Goal: Find specific page/section: Find specific page/section

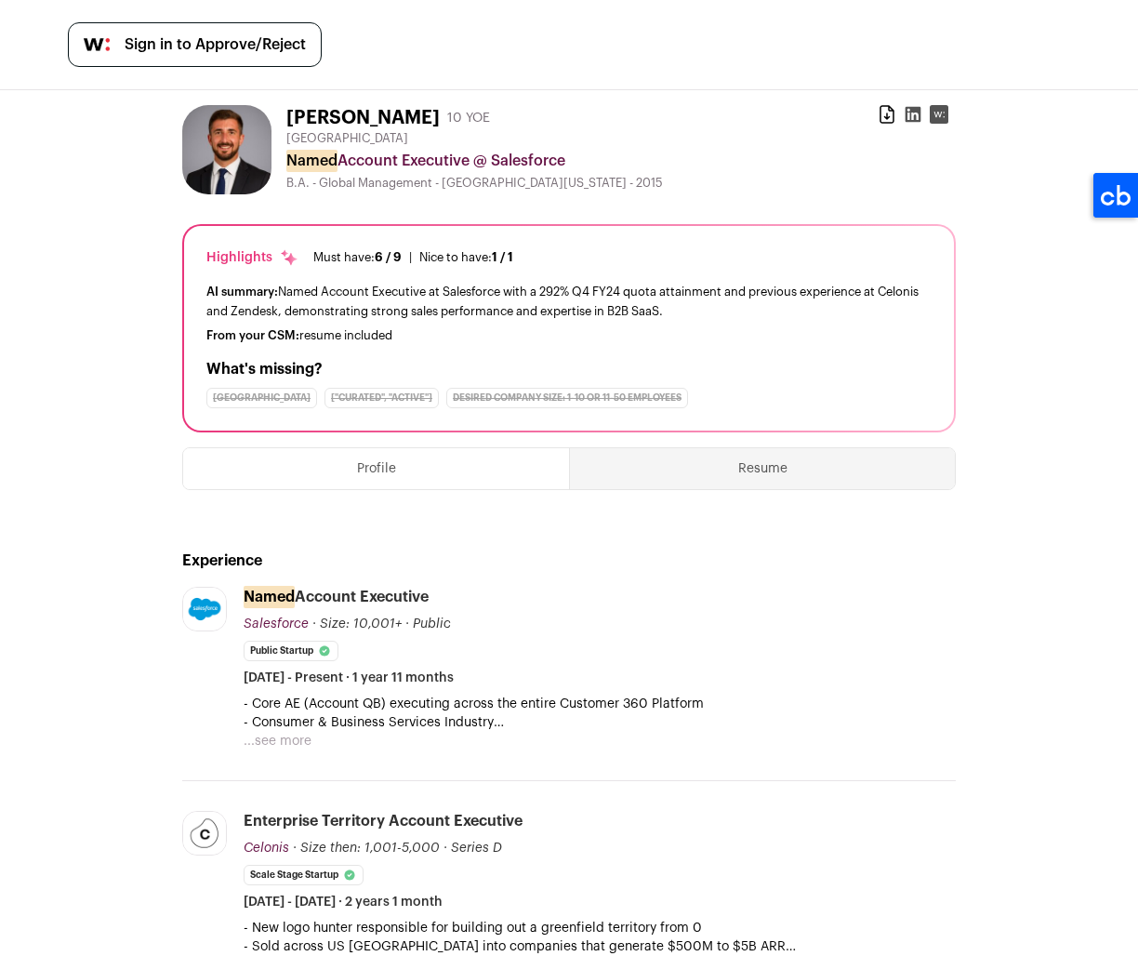
click at [909, 115] on icon at bounding box center [913, 114] width 19 height 19
click at [274, 744] on button "...see more" at bounding box center [278, 741] width 68 height 19
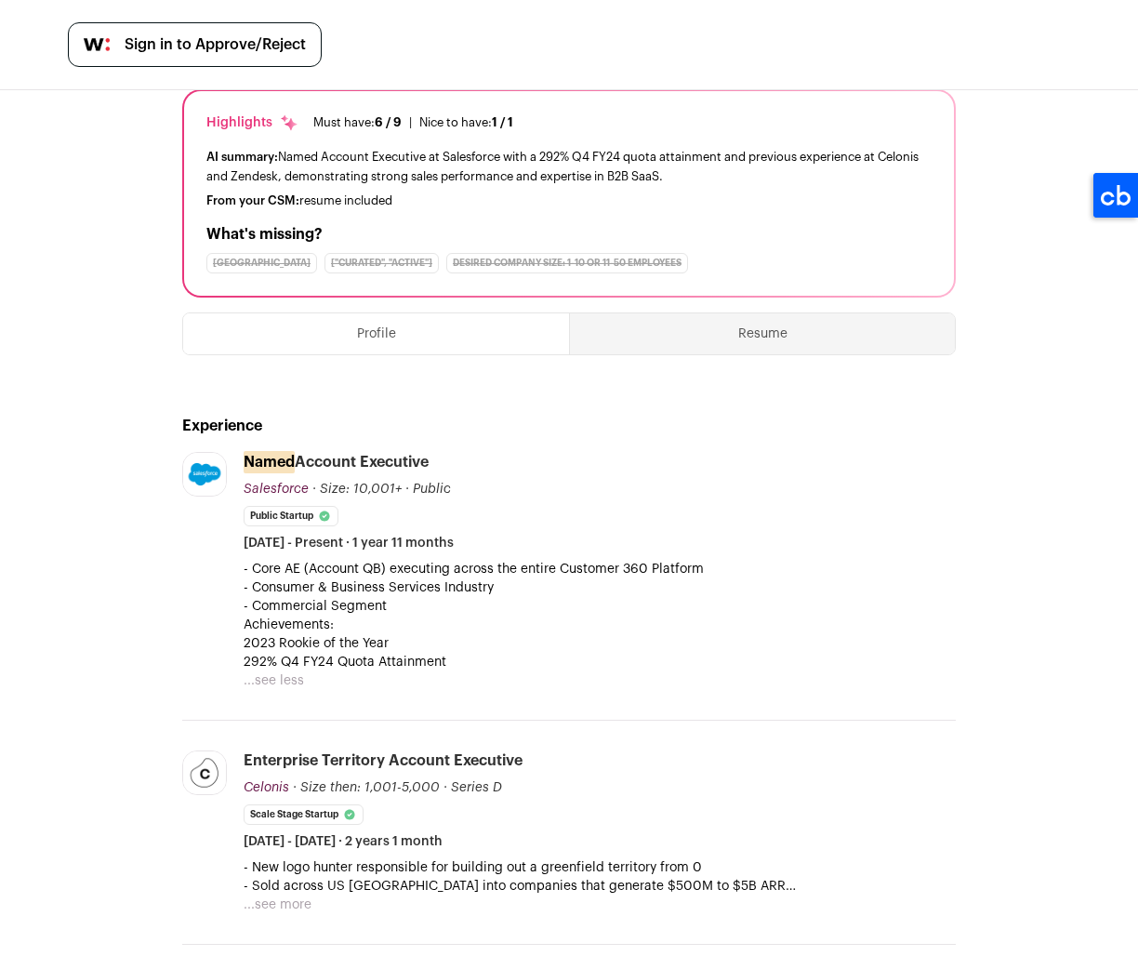
scroll to position [311, 0]
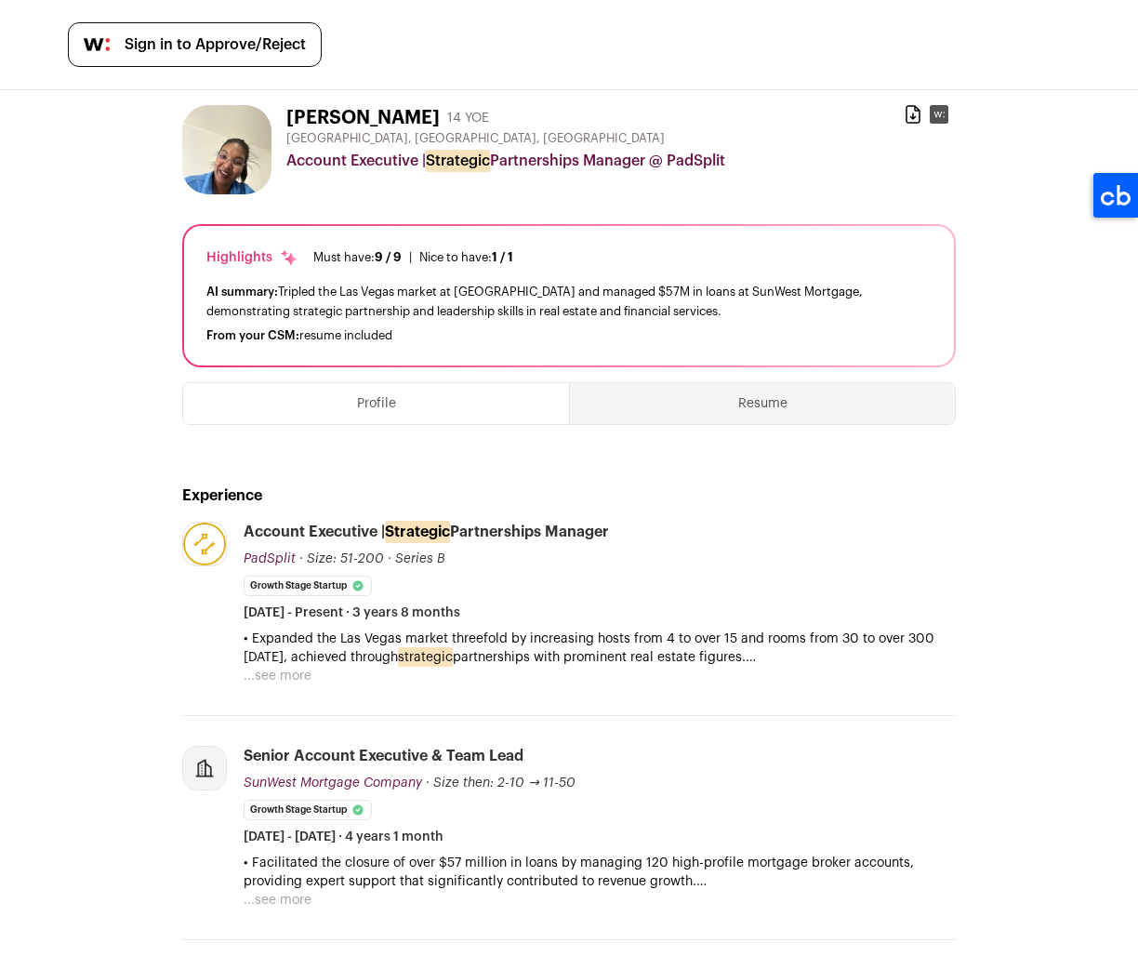
click at [941, 110] on rect at bounding box center [939, 114] width 19 height 19
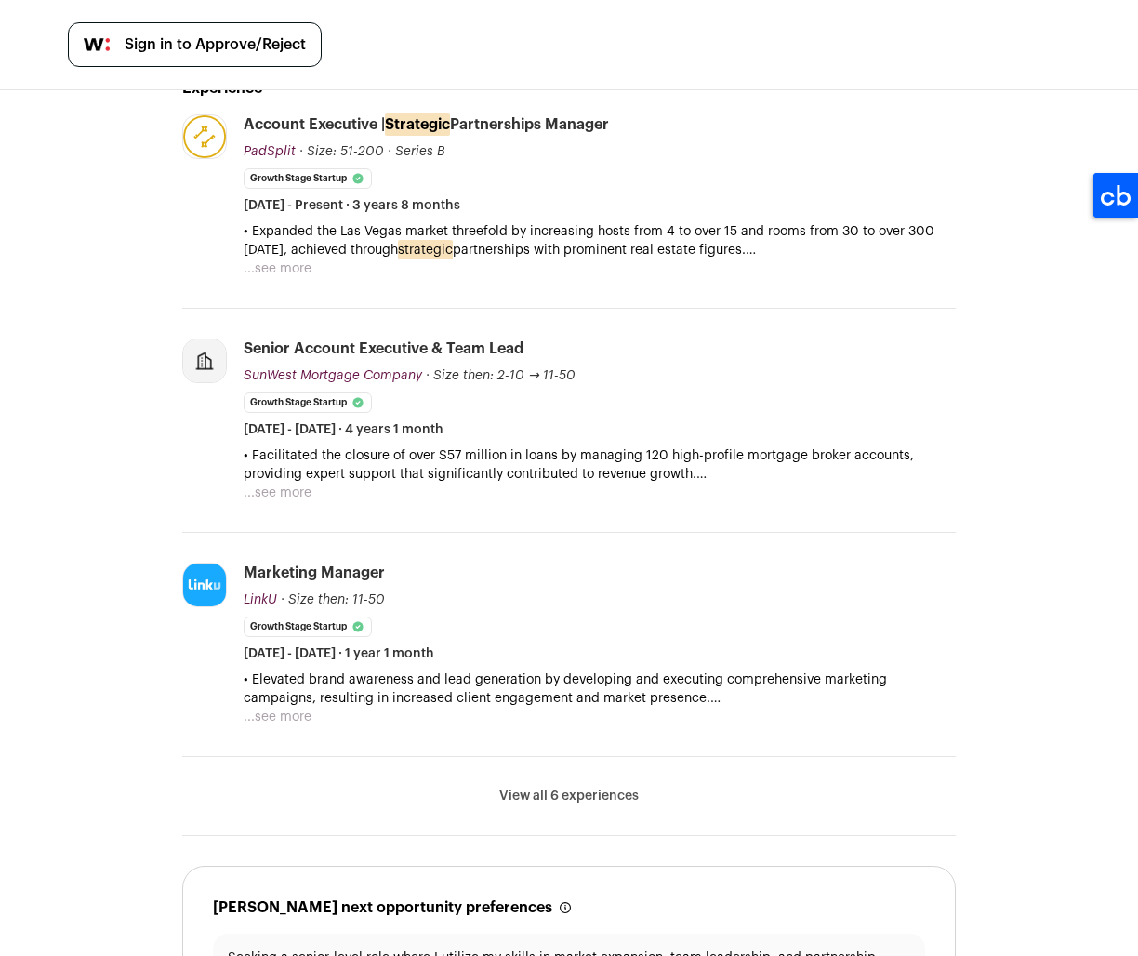
click at [279, 268] on button "...see more" at bounding box center [278, 268] width 68 height 19
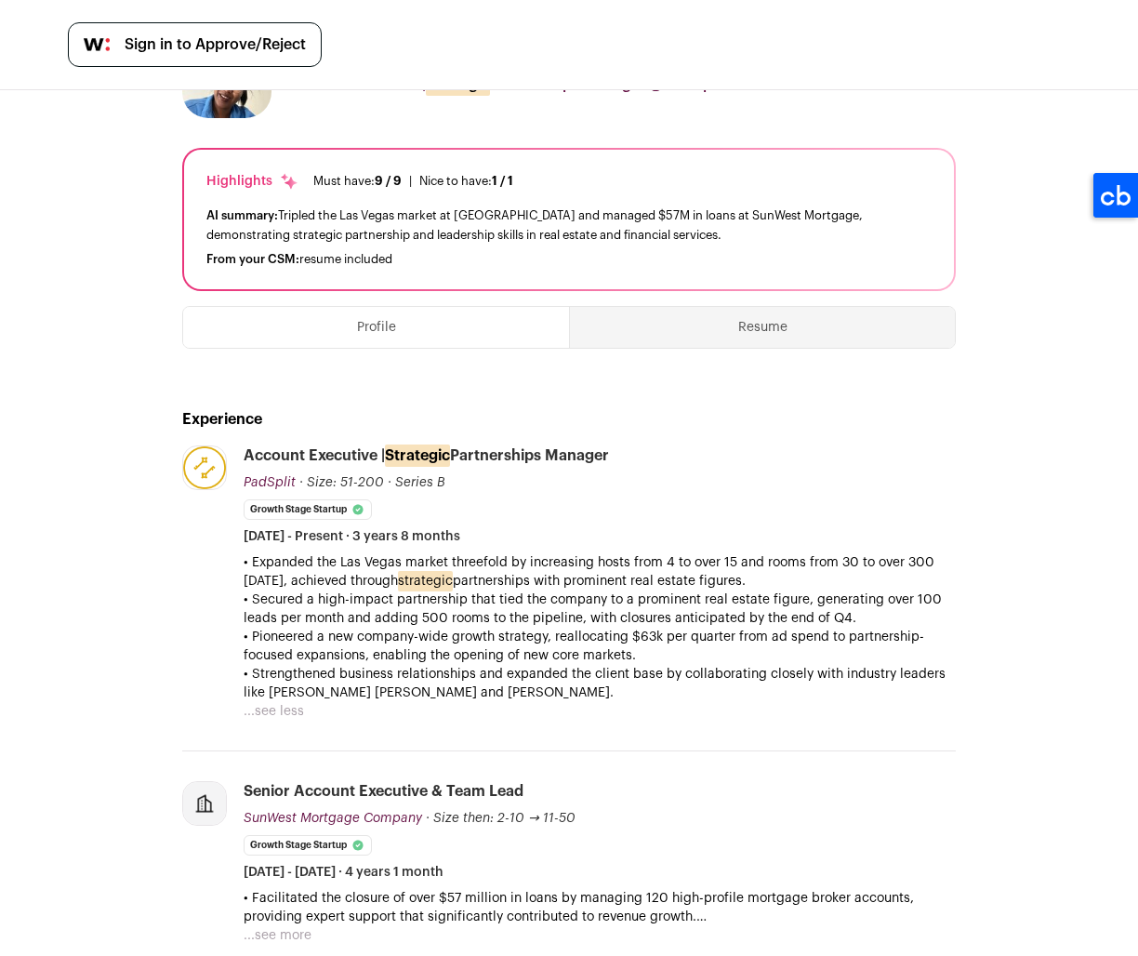
scroll to position [0, 0]
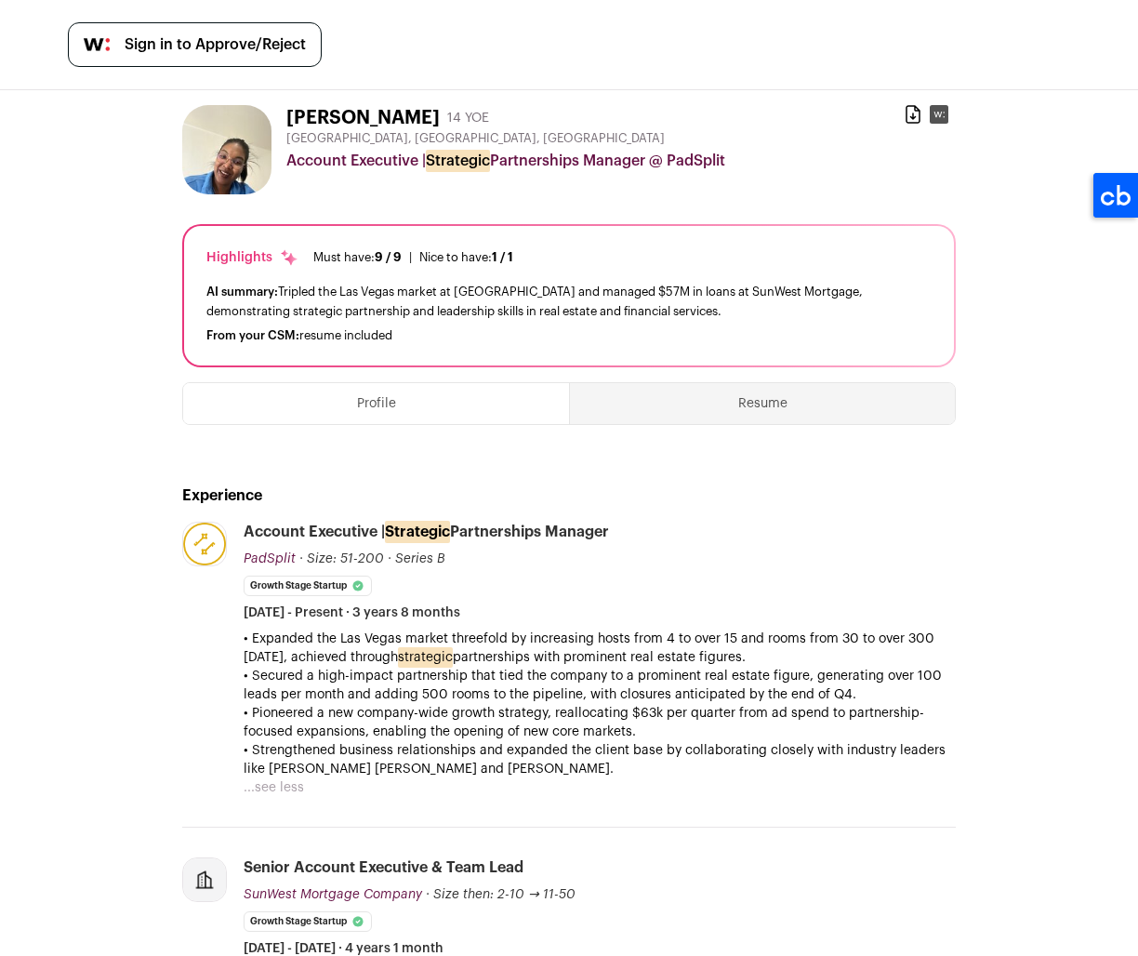
click at [778, 411] on button "Resume" at bounding box center [762, 403] width 385 height 41
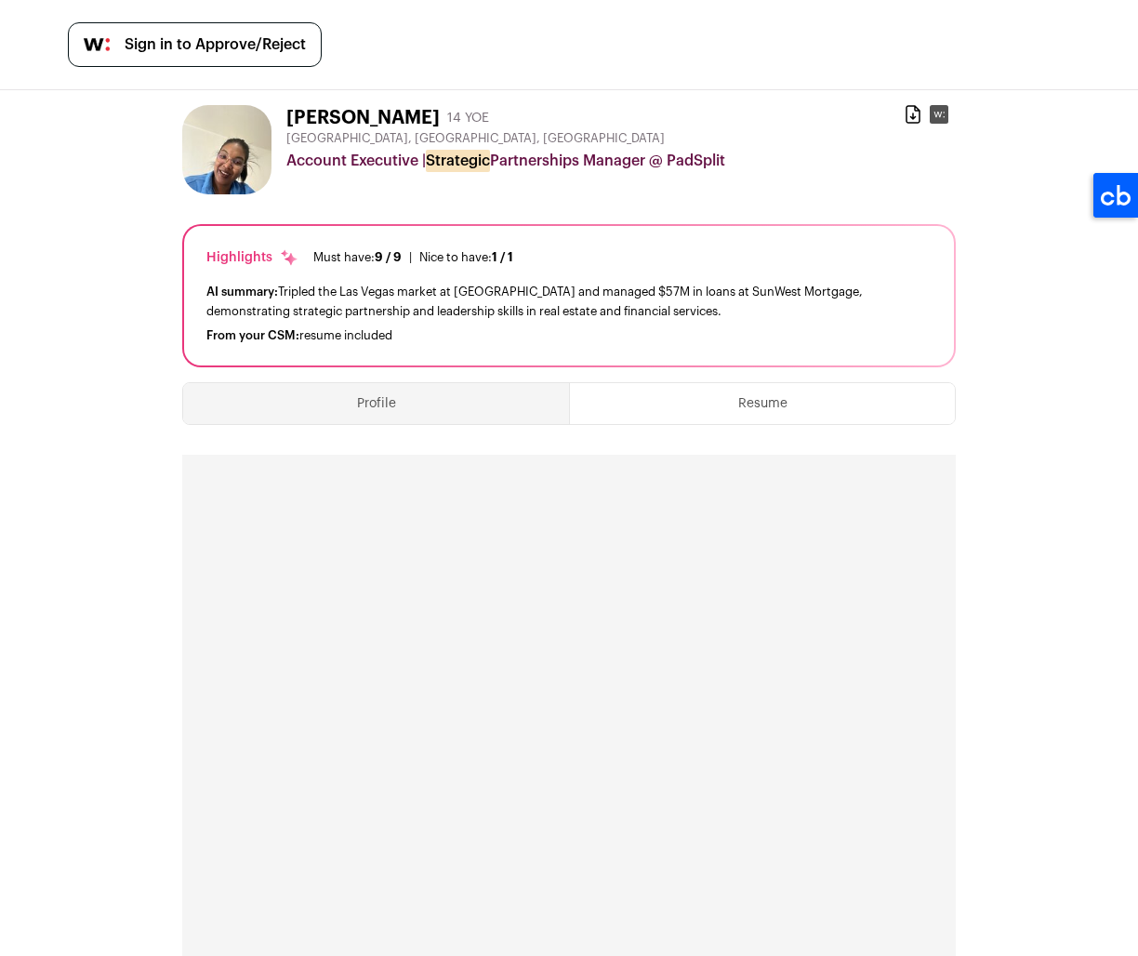
scroll to position [394, 0]
